Goal: Navigation & Orientation: Find specific page/section

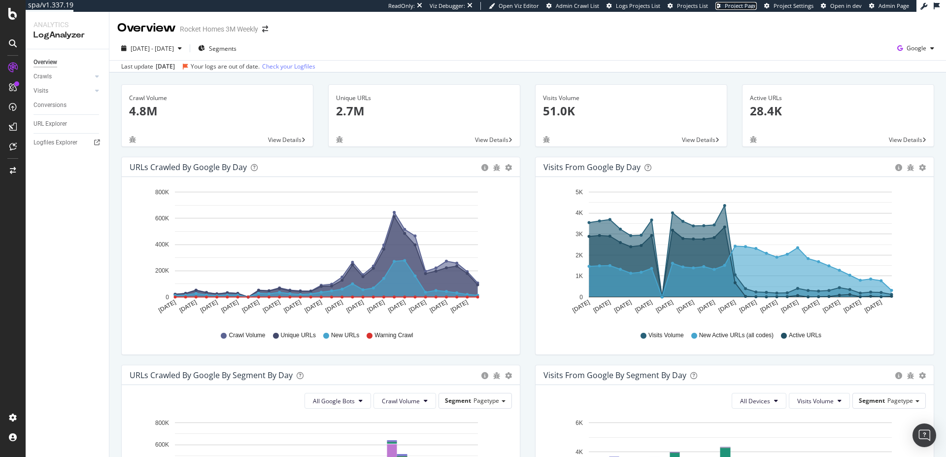
click at [751, 4] on span "Project Page" at bounding box center [741, 5] width 32 height 7
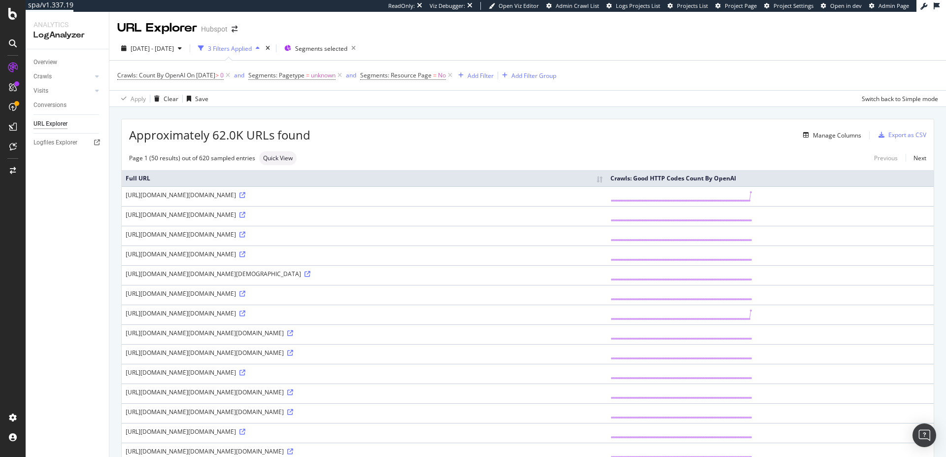
click at [448, 237] on div "[URL][DOMAIN_NAME][DOMAIN_NAME]" at bounding box center [364, 234] width 477 height 8
click at [265, 196] on div "https://uhura.speedworkers.com/page?uri=https%3A%2F%2Foffers.hubspot.com%2F5-ye…" at bounding box center [364, 195] width 477 height 8
drag, startPoint x: 265, startPoint y: 196, endPoint x: 256, endPoint y: 197, distance: 9.0
click at [264, 196] on div "https://uhura.speedworkers.com/page?uri=https%3A%2F%2Foffers.hubspot.com%2F5-ye…" at bounding box center [364, 195] width 477 height 8
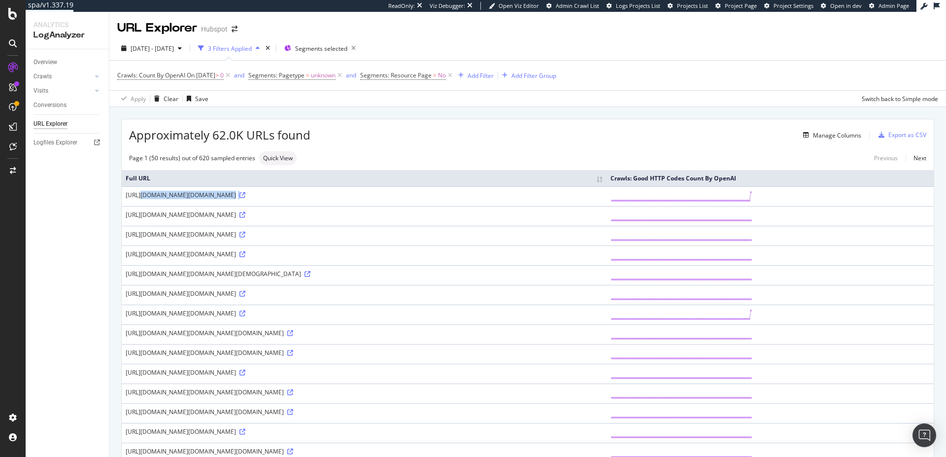
click at [235, 195] on div "https://uhura.speedworkers.com/page?uri=https%3A%2F%2Foffers.hubspot.com%2F5-ye…" at bounding box center [364, 195] width 477 height 8
click at [245, 196] on icon at bounding box center [242, 195] width 6 height 6
drag, startPoint x: 446, startPoint y: 215, endPoint x: 374, endPoint y: 214, distance: 72.4
click at [374, 214] on div "https://uhura.speedworkers.com/page?uri=https%3A%2F%2Foffers.hubspot.com%2Fai-a…" at bounding box center [364, 214] width 477 height 8
drag, startPoint x: 476, startPoint y: 215, endPoint x: 460, endPoint y: 219, distance: 16.3
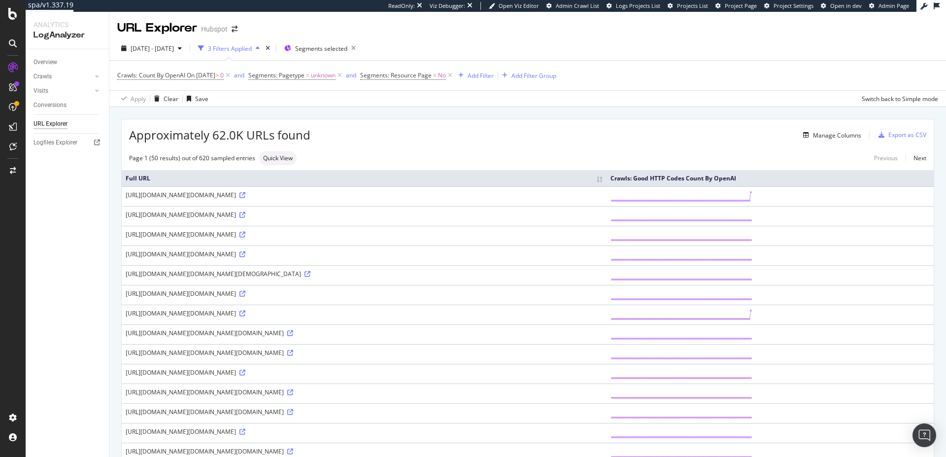
click at [461, 219] on td "https://uhura.speedworkers.com/page?uri=https%3A%2F%2Foffers.hubspot.com%2Fai-a…" at bounding box center [364, 216] width 485 height 20
click at [459, 219] on td "https://uhura.speedworkers.com/page?uri=https%3A%2F%2Foffers.hubspot.com%2Fai-a…" at bounding box center [364, 216] width 485 height 20
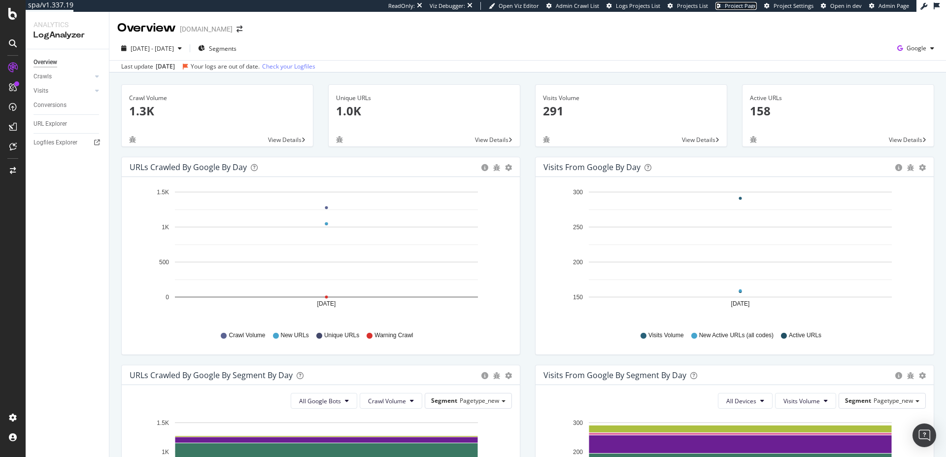
click at [733, 6] on span "Project Page" at bounding box center [741, 5] width 32 height 7
click at [53, 145] on div "Logfiles Explorer" at bounding box center [56, 142] width 44 height 10
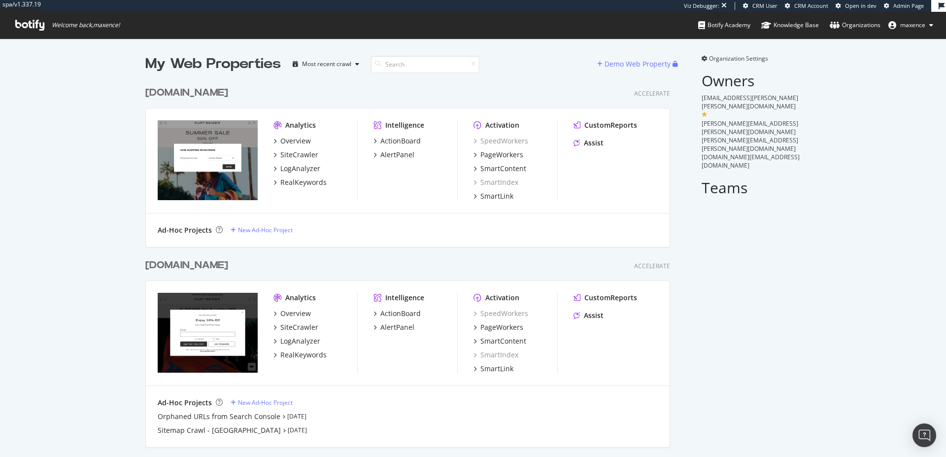
scroll to position [538, 525]
click at [193, 92] on div "[DOMAIN_NAME]" at bounding box center [186, 93] width 83 height 14
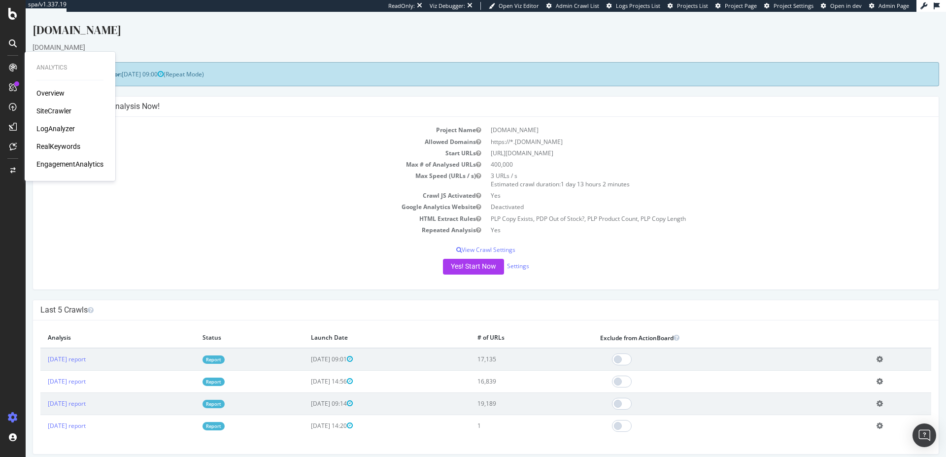
click at [56, 130] on div "LogAnalyzer" at bounding box center [55, 129] width 38 height 10
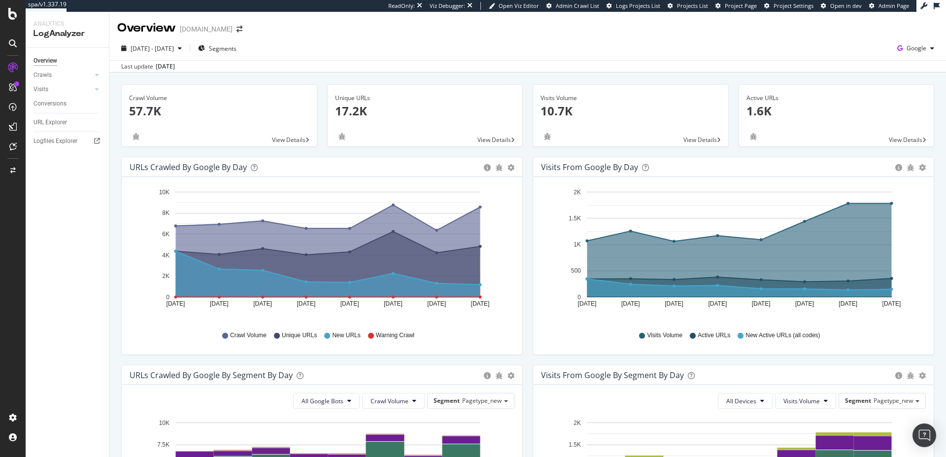
click at [745, 4] on span "Project Page" at bounding box center [741, 5] width 32 height 7
click at [796, 4] on span "Project Settings" at bounding box center [794, 5] width 40 height 7
click at [72, 136] on div "Logfiles Explorer" at bounding box center [56, 141] width 44 height 10
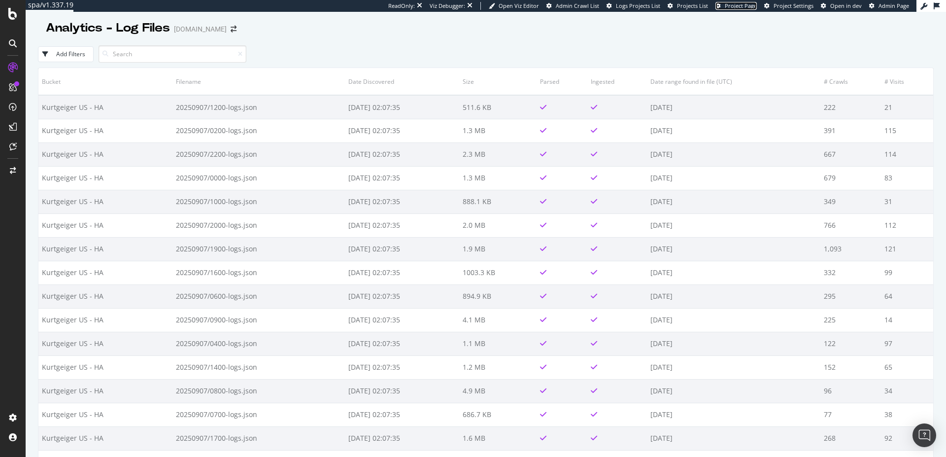
click at [743, 3] on span "Project Page" at bounding box center [741, 5] width 32 height 7
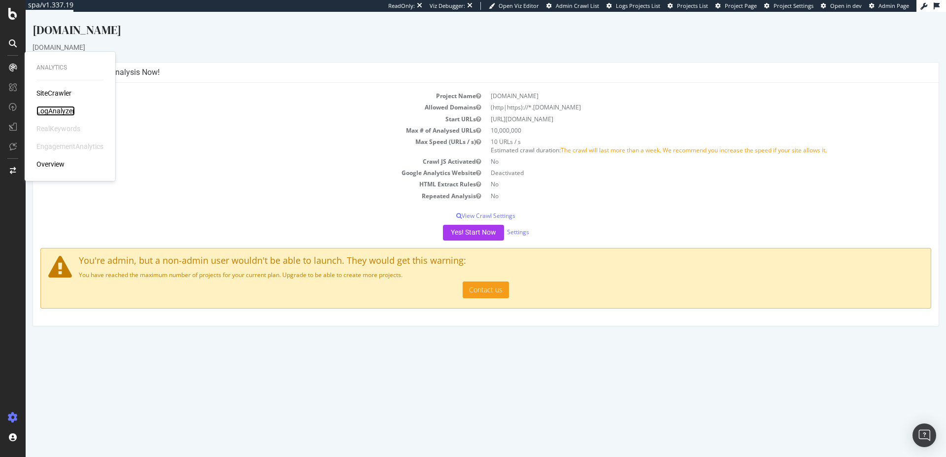
click at [50, 114] on div "LogAnalyzer" at bounding box center [55, 111] width 38 height 10
click at [741, 9] on span "Project Page" at bounding box center [741, 5] width 32 height 7
click at [734, 7] on span "Project Page" at bounding box center [741, 5] width 32 height 7
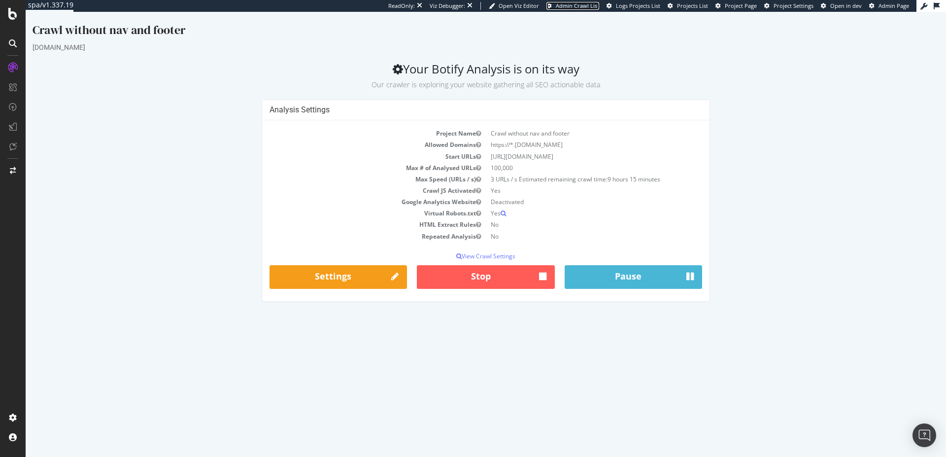
click at [583, 2] on span "Admin Crawl List" at bounding box center [577, 5] width 43 height 7
click at [740, 7] on span "Project Page" at bounding box center [741, 5] width 32 height 7
click at [583, 9] on span "Admin Crawl List" at bounding box center [577, 5] width 43 height 7
